Goal: Check status: Check status

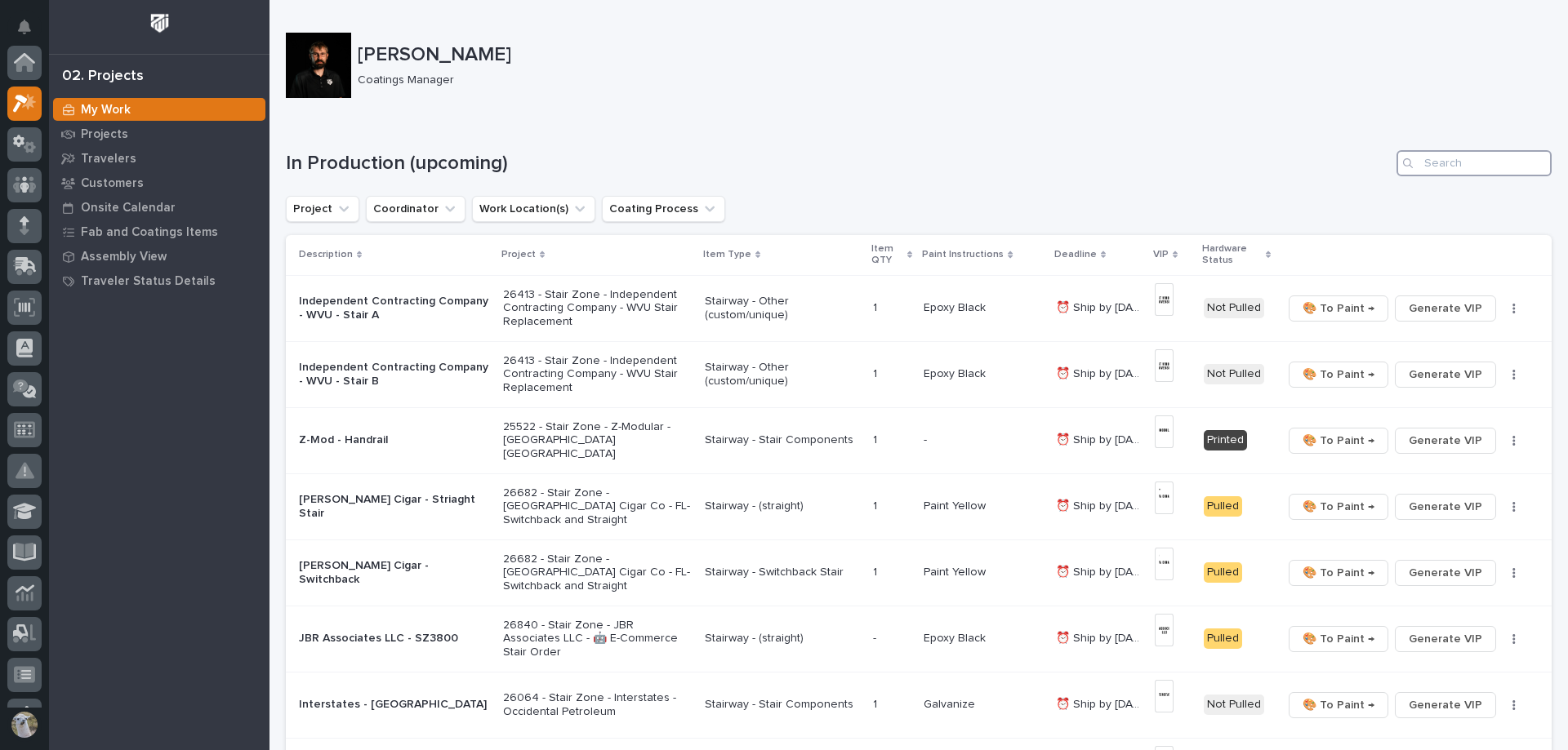
click at [1433, 165] on input "Search" at bounding box center [1473, 163] width 155 height 26
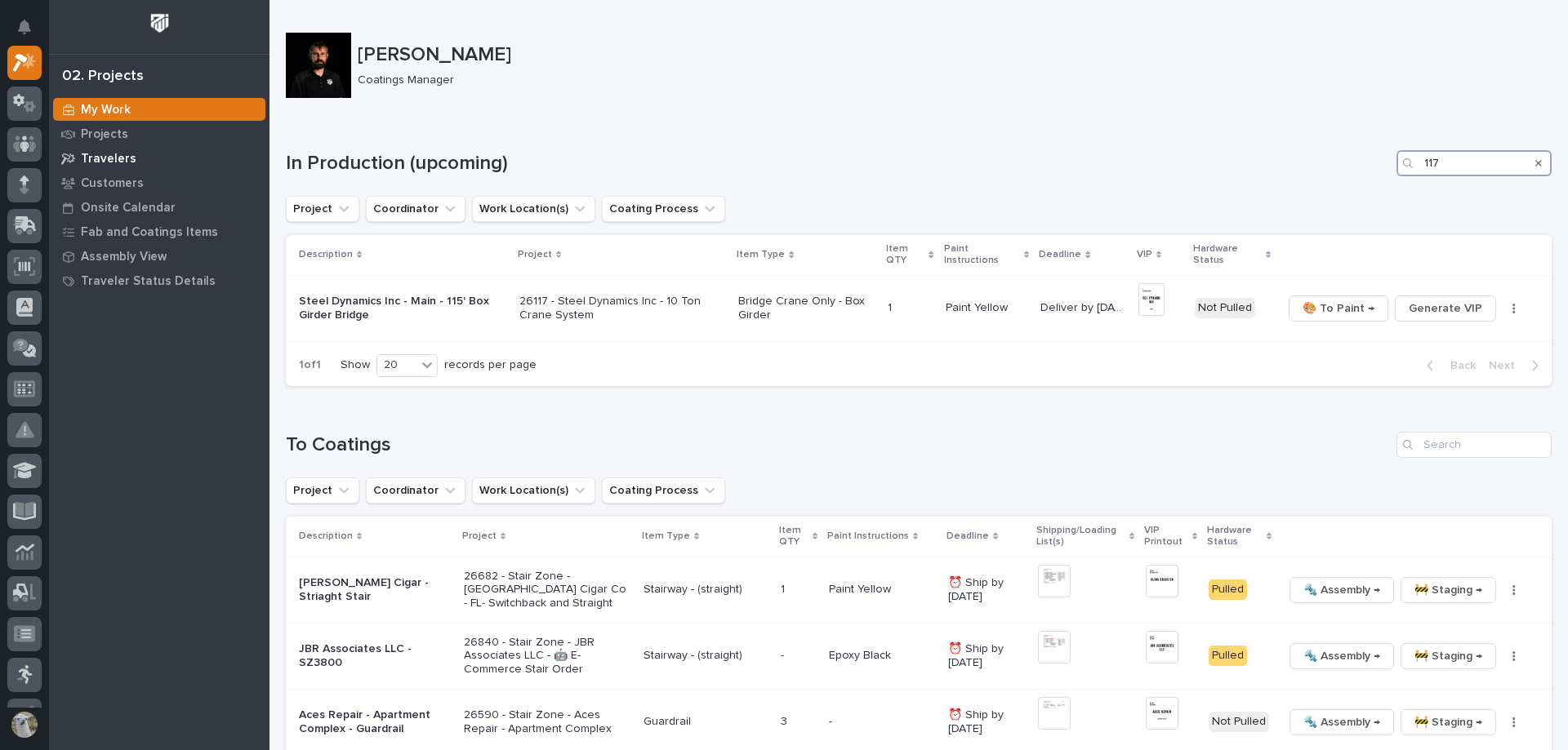
type input "117"
click at [98, 153] on p "Travelers" at bounding box center [109, 159] width 55 height 15
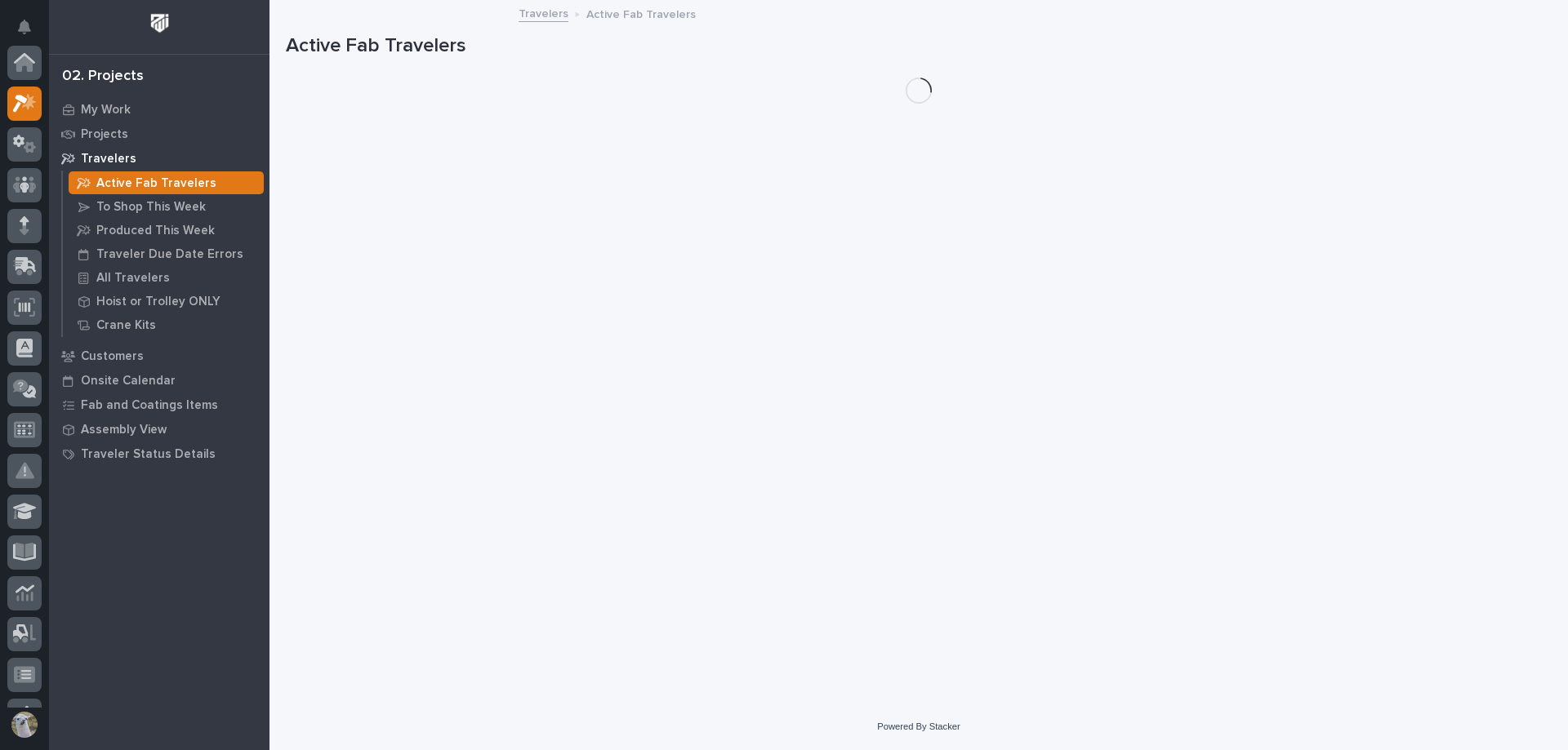
scroll to position [40, 0]
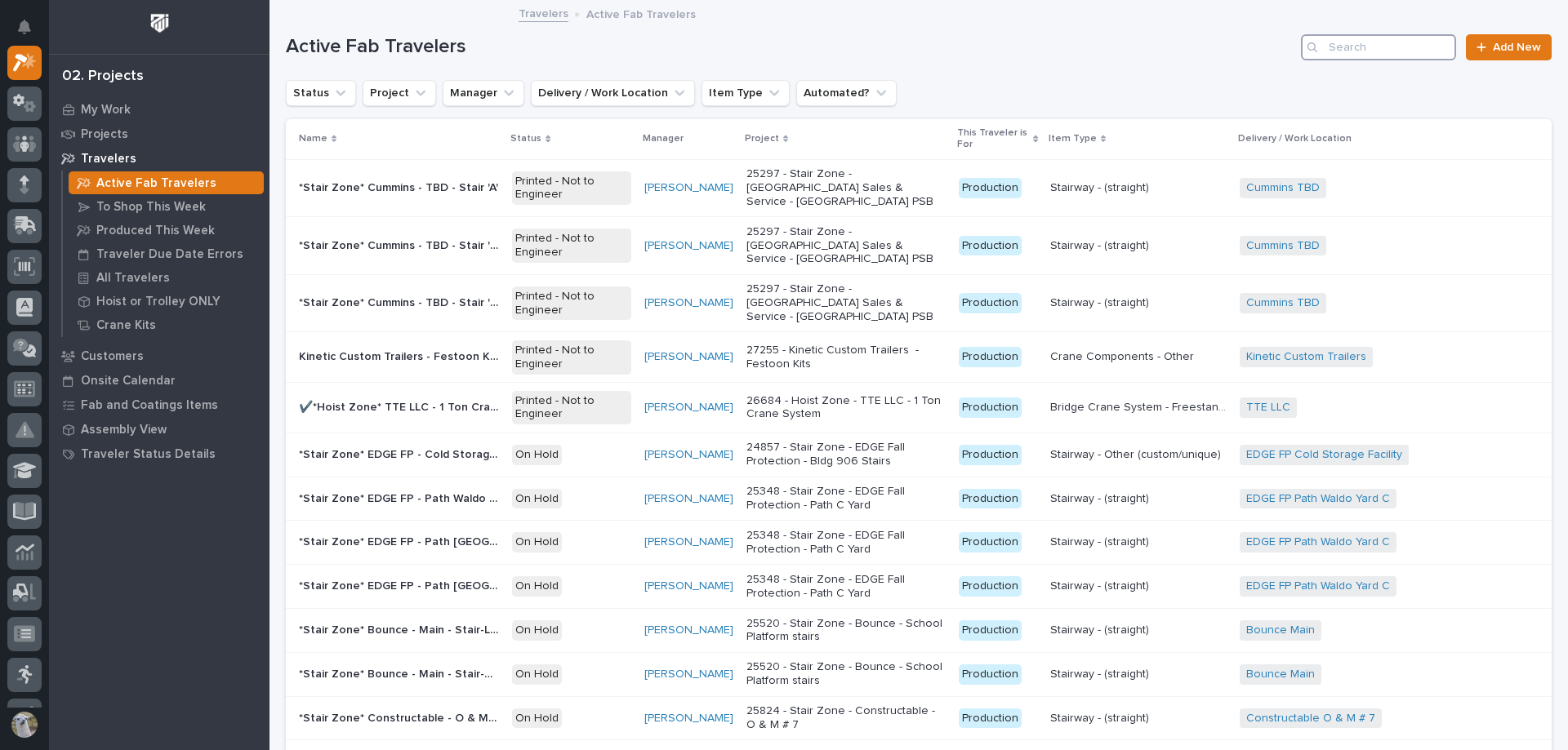
click at [1366, 47] on input "Search" at bounding box center [1378, 47] width 155 height 26
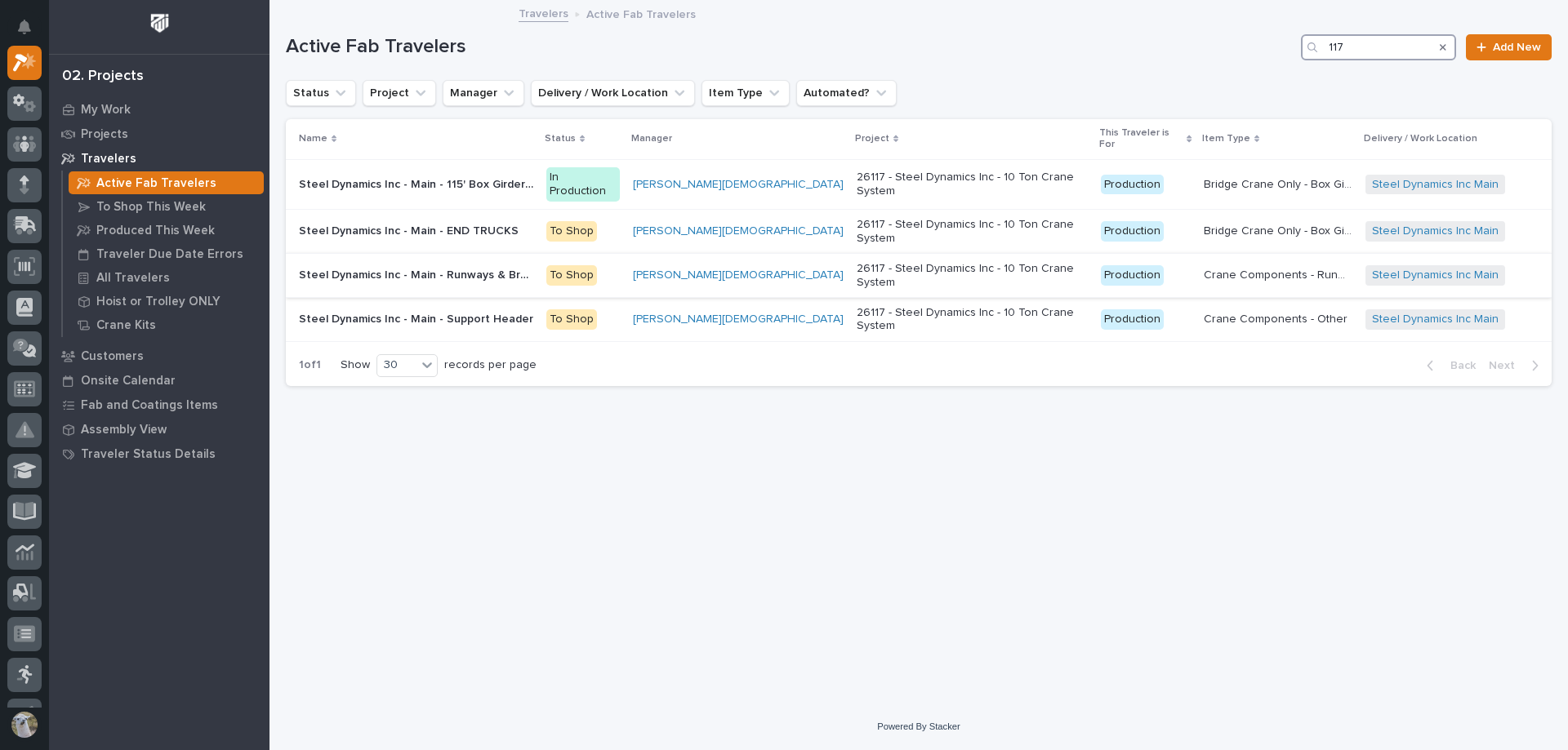
type input "117"
click at [446, 262] on div "Steel Dynamics Inc - Main - Runways & Brackets Steel Dynamics Inc - Main - Runw…" at bounding box center [416, 275] width 235 height 27
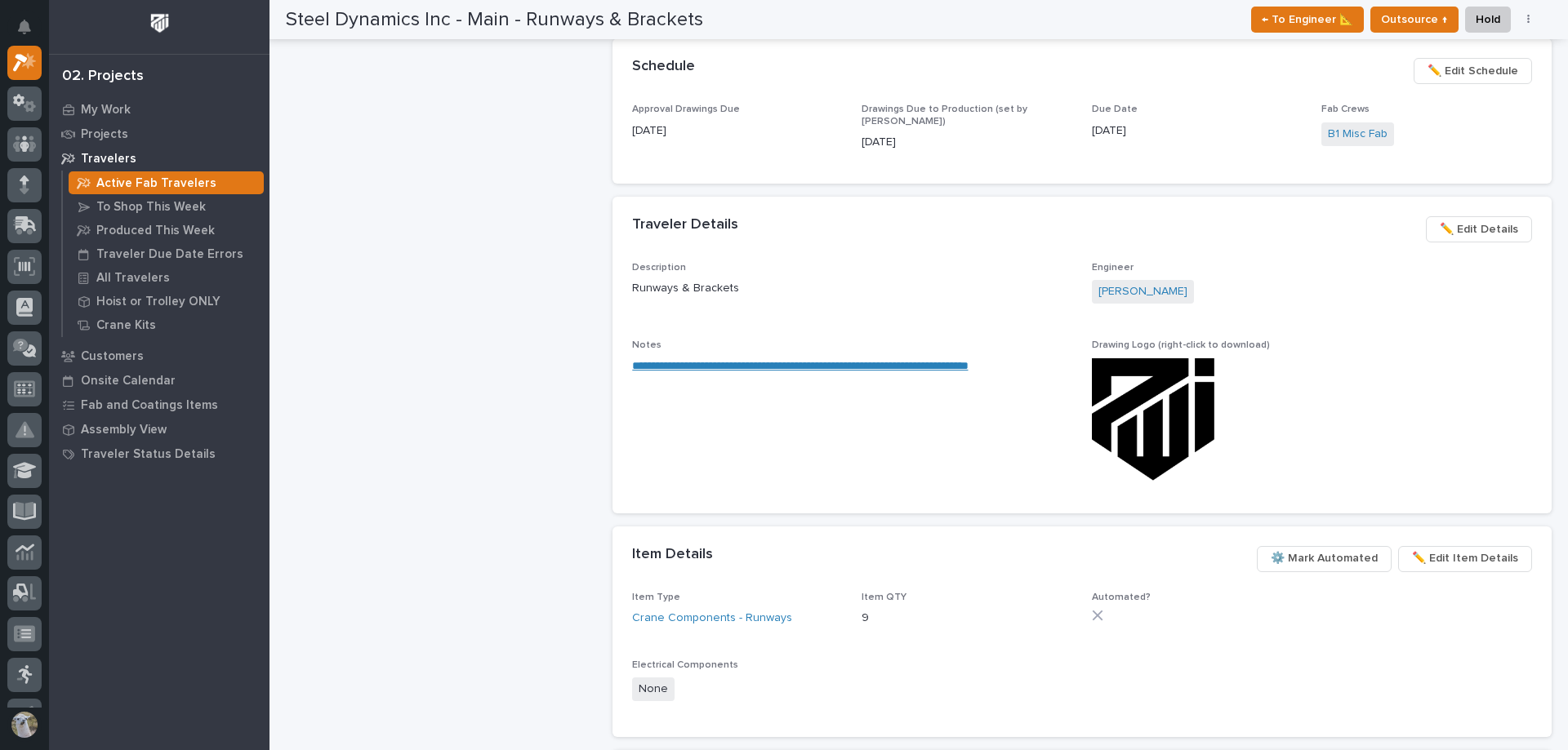
scroll to position [653, 0]
